Goal: Information Seeking & Learning: Learn about a topic

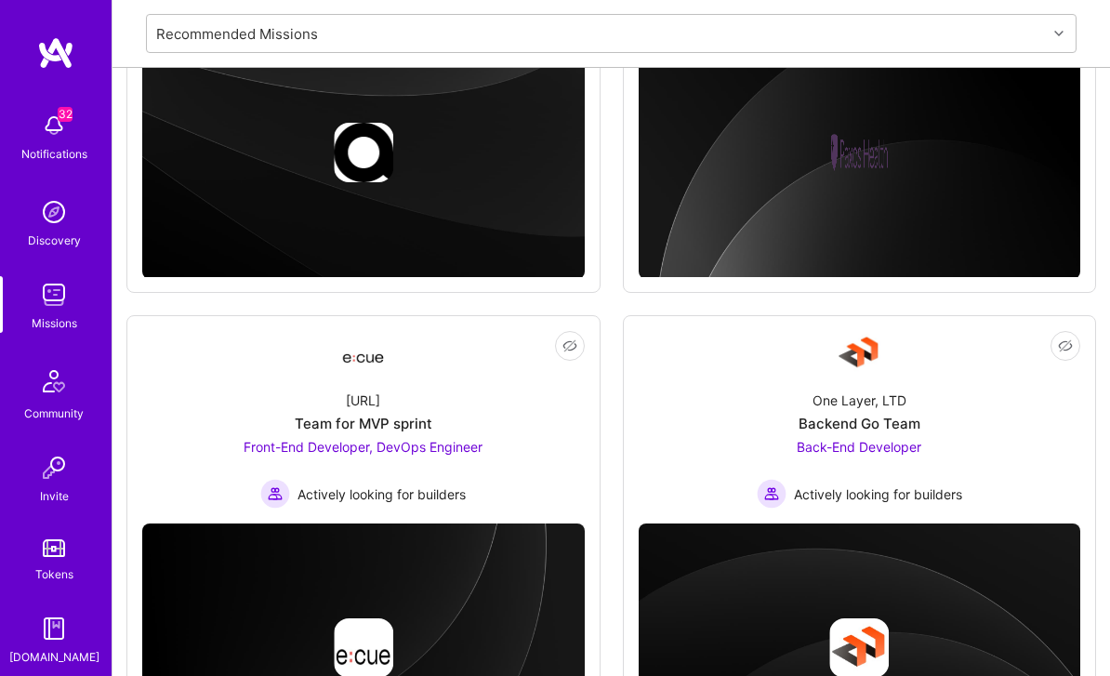
scroll to position [1054, 0]
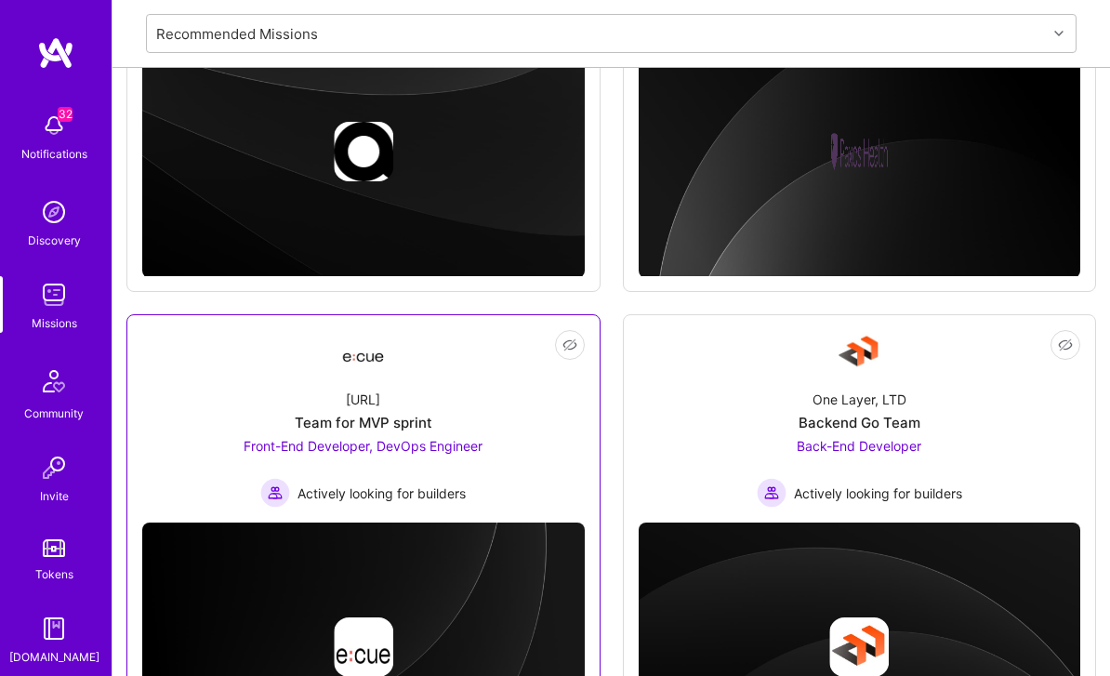
click at [281, 446] on span "Front-End Developer, DevOps Engineer" at bounding box center [362, 447] width 239 height 16
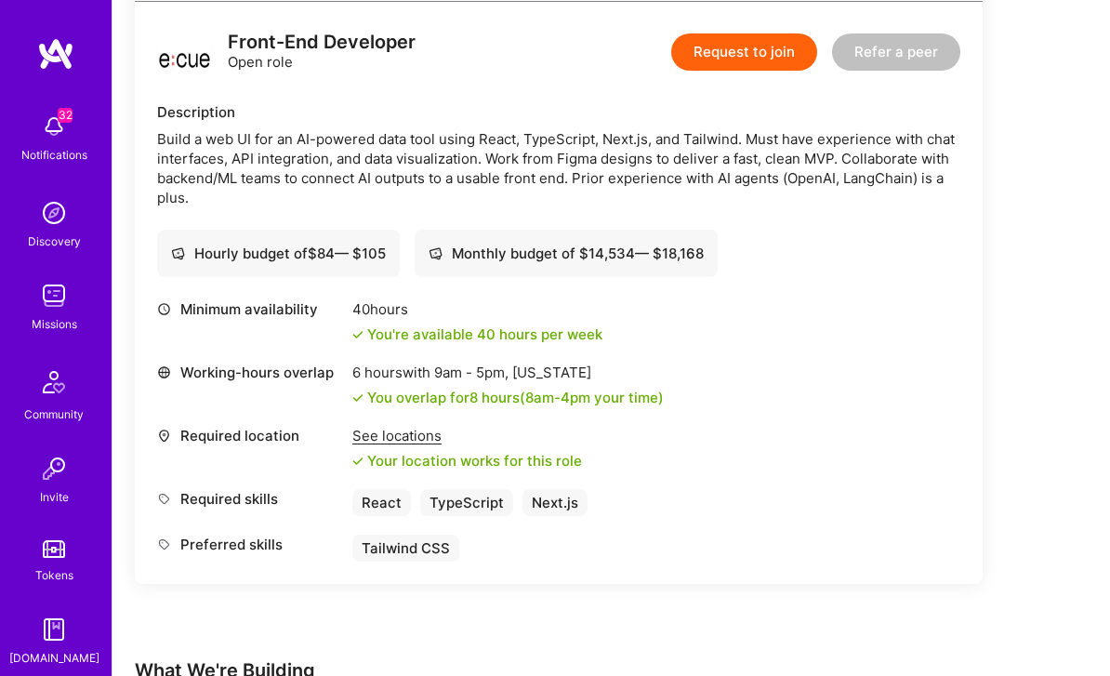
scroll to position [1125, 0]
